Goal: Task Accomplishment & Management: Use online tool/utility

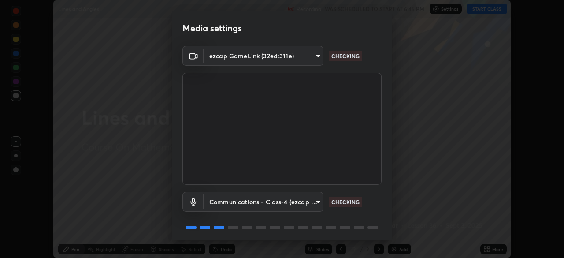
scroll to position [31, 0]
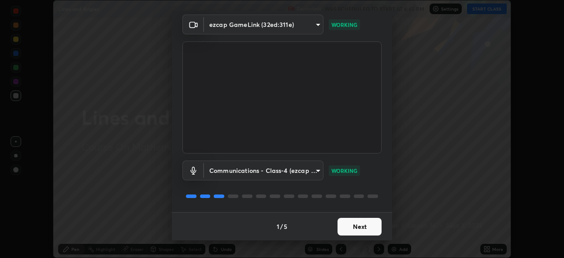
click at [366, 223] on button "Next" at bounding box center [359, 227] width 44 height 18
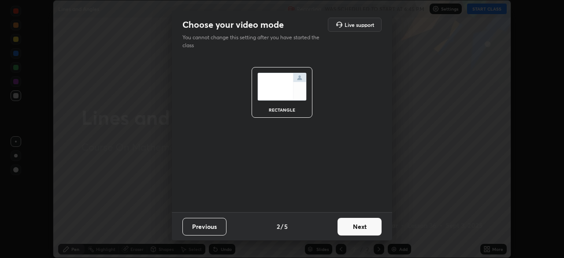
click at [363, 229] on button "Next" at bounding box center [359, 227] width 44 height 18
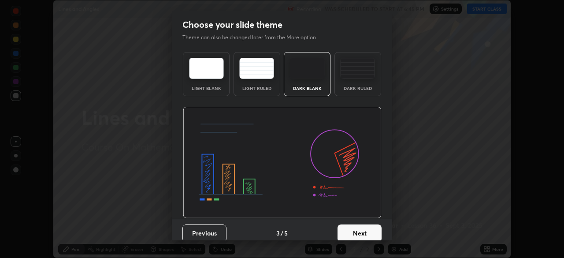
click at [360, 233] on button "Next" at bounding box center [359, 233] width 44 height 18
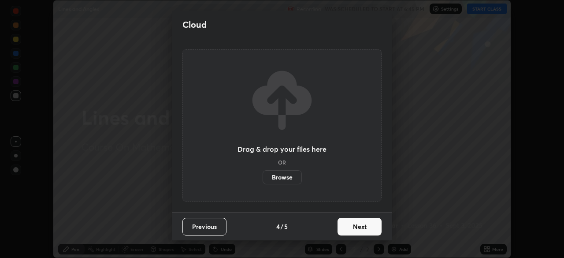
click at [357, 228] on button "Next" at bounding box center [359, 227] width 44 height 18
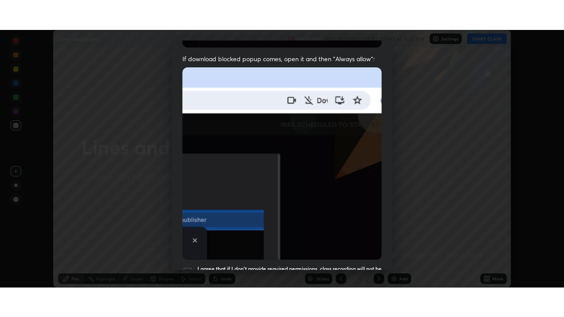
scroll to position [211, 0]
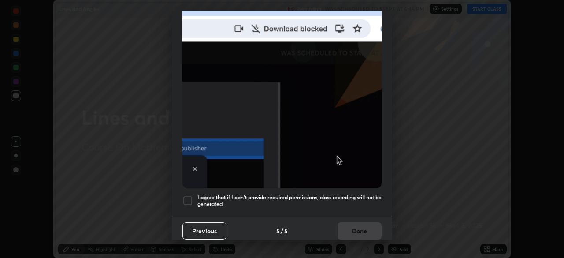
click at [189, 195] on div at bounding box center [187, 200] width 11 height 11
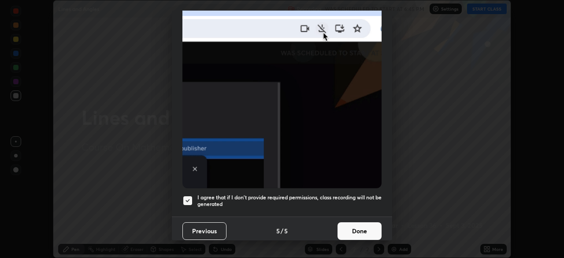
click at [359, 227] on button "Done" at bounding box center [359, 231] width 44 height 18
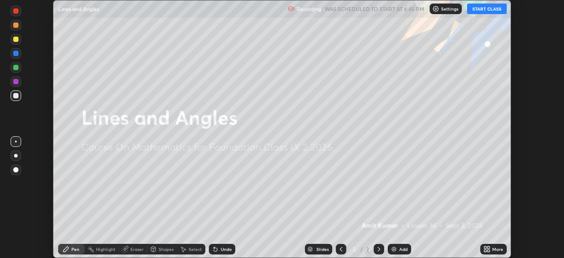
click at [489, 249] on icon at bounding box center [486, 248] width 7 height 7
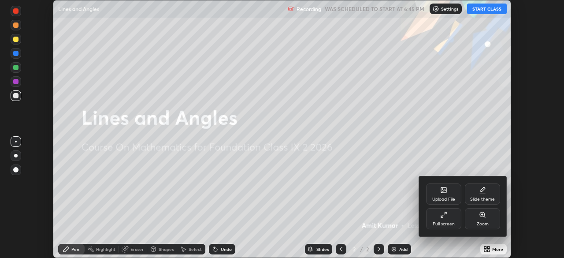
click at [485, 9] on div at bounding box center [282, 129] width 564 height 258
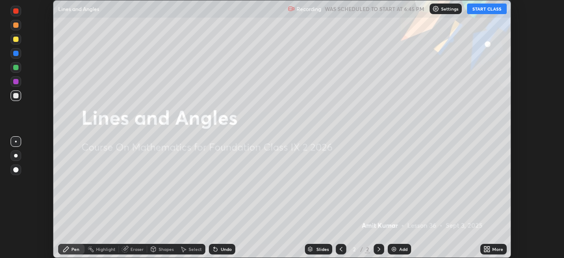
click at [486, 10] on button "START CLASS" at bounding box center [487, 9] width 40 height 11
click at [484, 249] on icon at bounding box center [485, 250] width 2 height 2
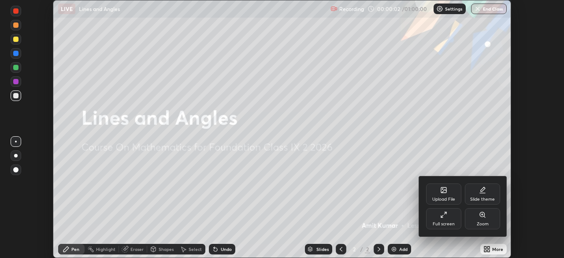
click at [448, 218] on div "Full screen" at bounding box center [443, 218] width 35 height 21
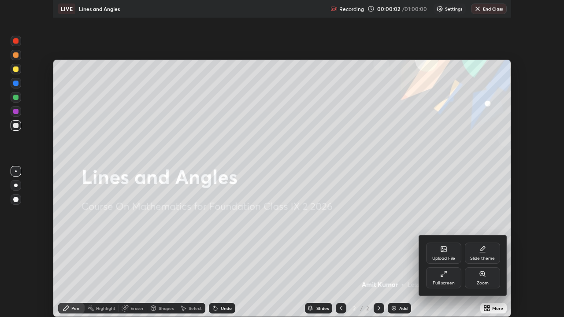
scroll to position [317, 564]
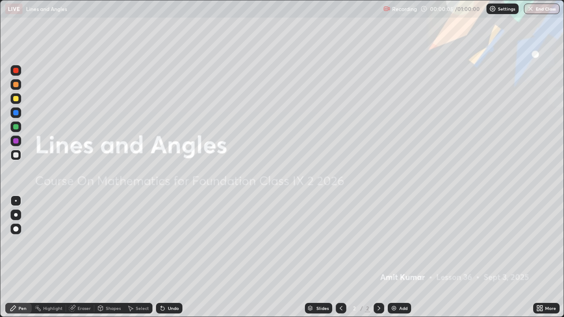
click at [392, 257] on img at bounding box center [393, 308] width 7 height 7
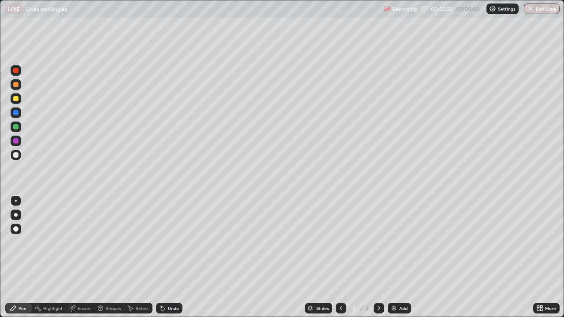
click at [172, 257] on div "Undo" at bounding box center [173, 308] width 11 height 4
click at [174, 257] on div "Undo" at bounding box center [173, 308] width 11 height 4
click at [173, 257] on div "Undo" at bounding box center [173, 308] width 11 height 4
click at [174, 257] on div "Undo" at bounding box center [173, 308] width 11 height 4
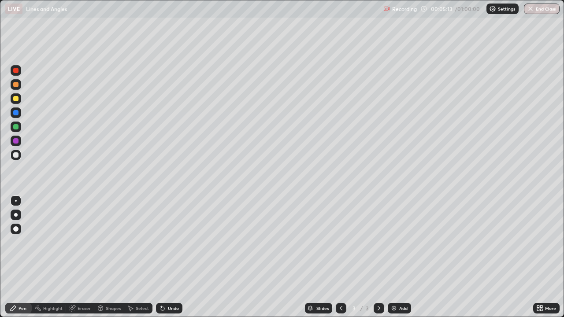
click at [172, 257] on div "Undo" at bounding box center [173, 308] width 11 height 4
click at [173, 257] on div "Undo" at bounding box center [173, 308] width 11 height 4
click at [397, 257] on div "Add" at bounding box center [399, 308] width 23 height 11
click at [172, 257] on div "Undo" at bounding box center [173, 308] width 11 height 4
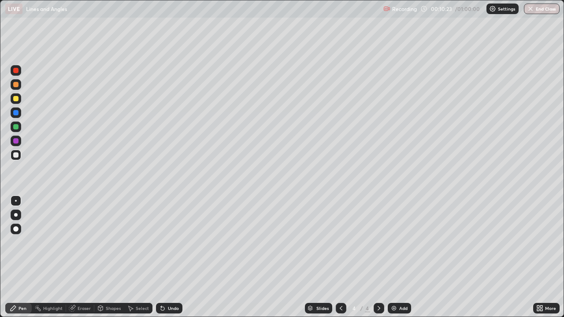
click at [173, 257] on div "Undo" at bounding box center [173, 308] width 11 height 4
click at [173, 257] on div "Undo" at bounding box center [169, 308] width 26 height 11
click at [405, 257] on div "Add" at bounding box center [399, 308] width 23 height 11
click at [170, 257] on div "Undo" at bounding box center [169, 308] width 26 height 11
click at [174, 257] on div "Undo" at bounding box center [173, 308] width 11 height 4
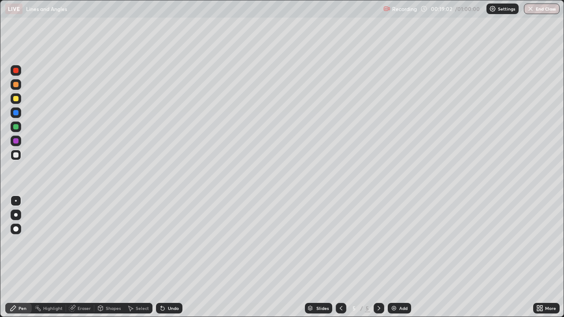
click at [174, 257] on div "Undo" at bounding box center [173, 308] width 11 height 4
click at [178, 257] on div "Undo" at bounding box center [169, 308] width 26 height 11
click at [174, 257] on div "Undo" at bounding box center [173, 308] width 11 height 4
click at [171, 257] on div "Undo" at bounding box center [173, 308] width 11 height 4
click at [172, 257] on div "Undo" at bounding box center [173, 308] width 11 height 4
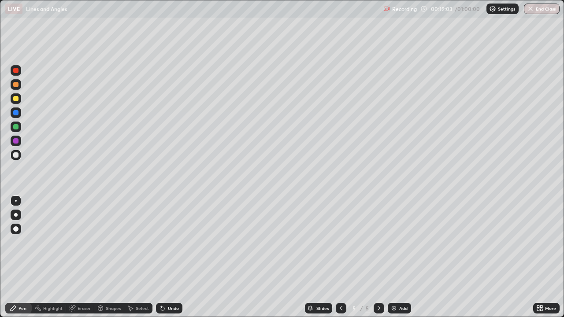
click at [173, 257] on div "Undo" at bounding box center [173, 308] width 11 height 4
click at [173, 257] on div "Undo" at bounding box center [169, 308] width 26 height 11
click at [174, 257] on div "Undo" at bounding box center [169, 308] width 26 height 11
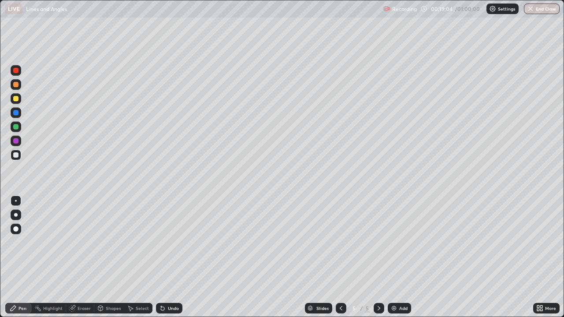
click at [174, 257] on div "Undo" at bounding box center [169, 308] width 26 height 11
click at [171, 257] on div "Undo" at bounding box center [173, 308] width 11 height 4
click at [168, 257] on div "Undo" at bounding box center [173, 308] width 11 height 4
click at [170, 257] on div "Undo" at bounding box center [173, 308] width 11 height 4
click at [169, 257] on div "Undo" at bounding box center [173, 308] width 11 height 4
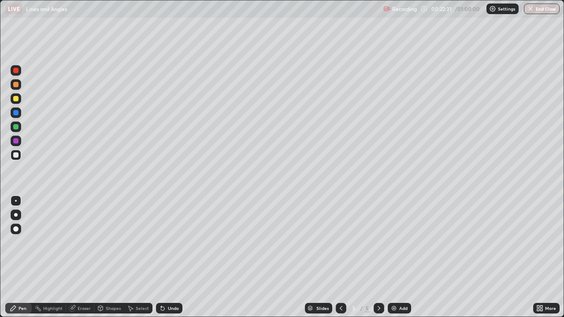
click at [400, 257] on div "Add" at bounding box center [403, 308] width 8 height 4
click at [340, 257] on icon at bounding box center [340, 308] width 7 height 7
click at [171, 257] on div "Undo" at bounding box center [169, 308] width 26 height 11
click at [401, 257] on div "Add" at bounding box center [399, 308] width 23 height 11
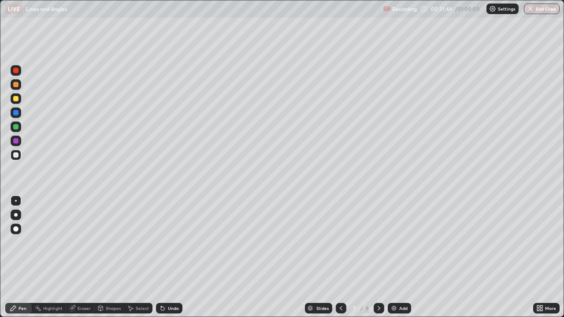
click at [173, 257] on div "Undo" at bounding box center [169, 308] width 26 height 11
click at [169, 257] on div "Undo" at bounding box center [173, 308] width 11 height 4
click at [168, 257] on div "Undo" at bounding box center [173, 308] width 11 height 4
click at [170, 257] on div "Undo" at bounding box center [173, 308] width 11 height 4
click at [171, 257] on div "Undo" at bounding box center [169, 308] width 26 height 11
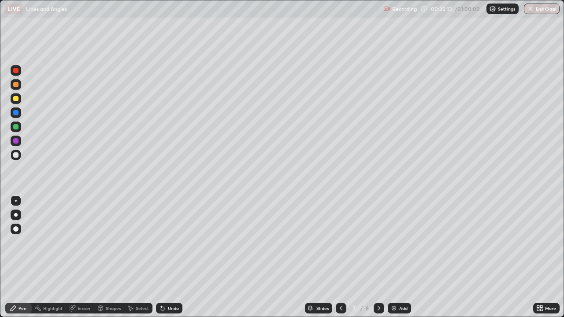
click at [170, 257] on div "Undo" at bounding box center [169, 308] width 26 height 11
click at [172, 257] on div "Undo" at bounding box center [169, 308] width 26 height 11
click at [173, 257] on div "Undo" at bounding box center [169, 308] width 26 height 11
click at [173, 257] on div "Undo" at bounding box center [173, 308] width 11 height 4
click at [400, 257] on div "Add" at bounding box center [403, 308] width 8 height 4
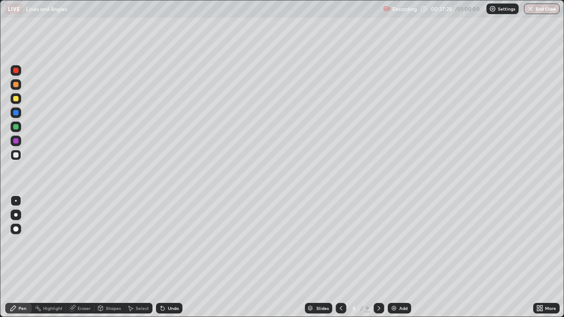
click at [172, 257] on div "Undo" at bounding box center [173, 308] width 11 height 4
click at [170, 257] on div "Undo" at bounding box center [173, 308] width 11 height 4
click at [168, 257] on div "Undo" at bounding box center [173, 308] width 11 height 4
click at [170, 257] on div "Undo" at bounding box center [173, 308] width 11 height 4
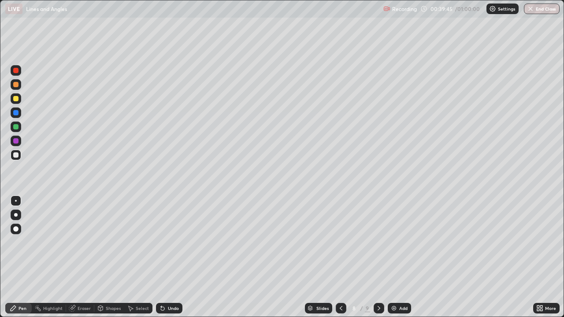
click at [396, 257] on img at bounding box center [393, 308] width 7 height 7
click at [404, 257] on div "Add" at bounding box center [403, 308] width 8 height 4
click at [340, 257] on icon at bounding box center [340, 308] width 7 height 7
click at [342, 257] on div at bounding box center [341, 308] width 11 height 11
click at [172, 257] on div "Undo" at bounding box center [173, 308] width 11 height 4
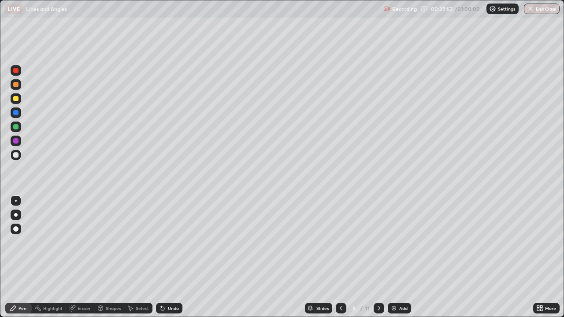
click at [176, 257] on div "Undo" at bounding box center [169, 308] width 26 height 11
click at [174, 257] on div "Undo" at bounding box center [173, 308] width 11 height 4
click at [178, 257] on div "Undo" at bounding box center [169, 308] width 26 height 11
click at [174, 257] on div "Undo" at bounding box center [173, 308] width 11 height 4
click at [175, 257] on div "Undo" at bounding box center [173, 308] width 11 height 4
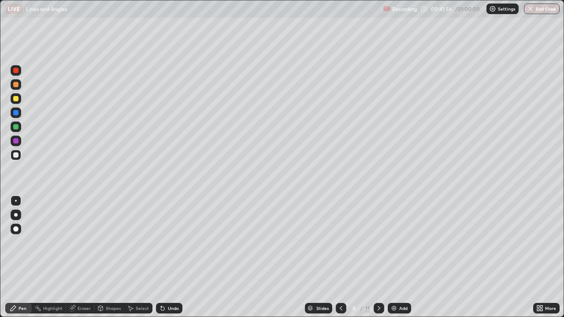
click at [177, 257] on div "Undo" at bounding box center [169, 308] width 26 height 11
click at [179, 257] on div "Undo" at bounding box center [169, 308] width 26 height 11
click at [180, 257] on div "Undo" at bounding box center [169, 308] width 26 height 11
click at [178, 257] on div "Undo" at bounding box center [169, 308] width 26 height 11
click at [400, 257] on div "Add" at bounding box center [403, 308] width 8 height 4
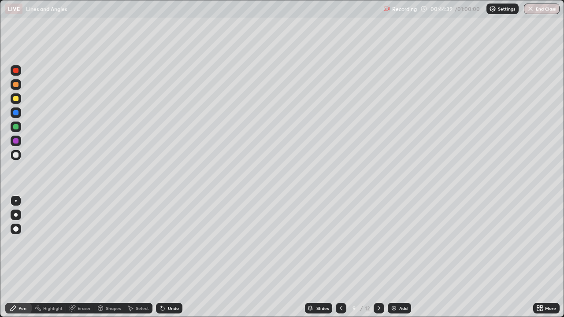
click at [172, 257] on div "Undo" at bounding box center [173, 308] width 11 height 4
click at [172, 257] on div "Undo" at bounding box center [169, 308] width 26 height 11
click at [171, 257] on div "Undo" at bounding box center [173, 308] width 11 height 4
click at [170, 257] on div "Undo" at bounding box center [169, 308] width 26 height 11
click at [169, 257] on div "Undo" at bounding box center [169, 308] width 26 height 11
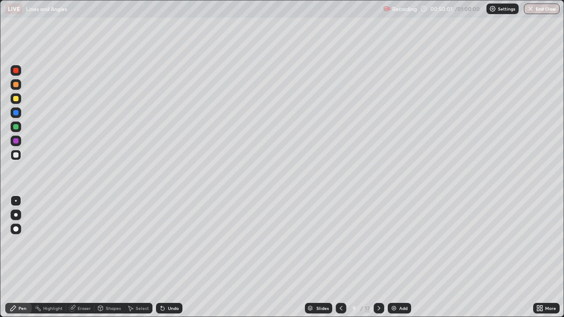
click at [545, 6] on button "End Class" at bounding box center [542, 9] width 36 height 11
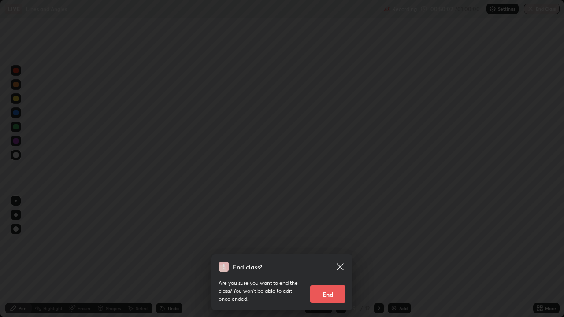
click at [336, 257] on button "End" at bounding box center [327, 294] width 35 height 18
